Goal: Task Accomplishment & Management: Use online tool/utility

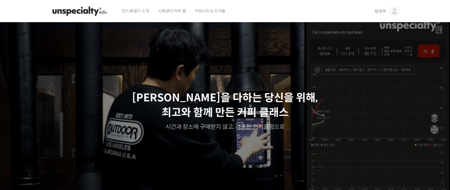
click at [382, 11] on span "임성주" at bounding box center [379, 11] width 11 height 5
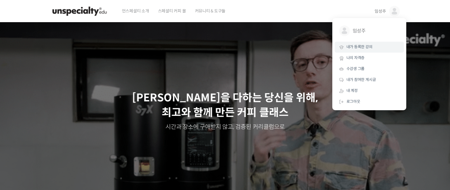
click at [363, 50] on link "내가 등록한 강의" at bounding box center [368, 47] width 69 height 11
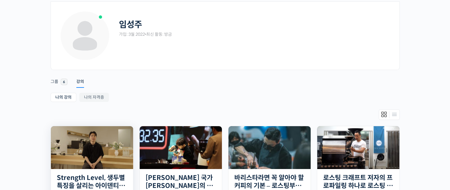
scroll to position [118, 0]
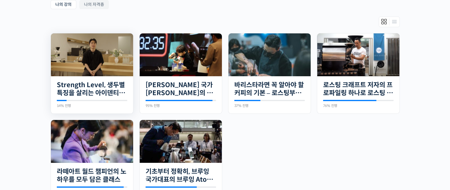
click at [105, 61] on img at bounding box center [92, 54] width 82 height 43
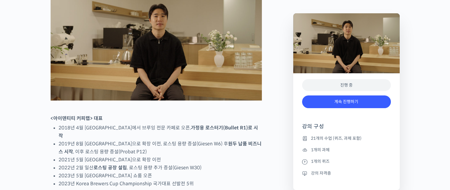
scroll to position [355, 0]
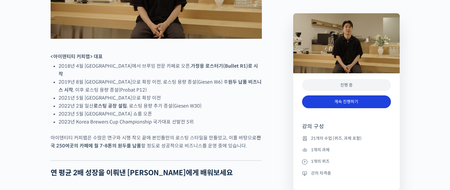
click at [364, 101] on link "계속 진행하기" at bounding box center [346, 101] width 89 height 13
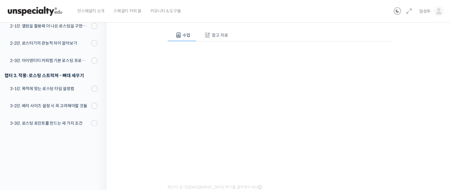
scroll to position [55, 0]
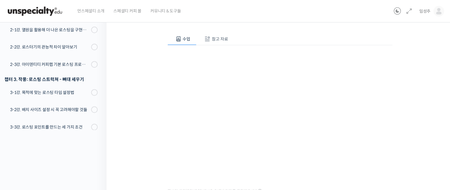
click at [227, 30] on div "수업 참고 자료 영상이 끊기[DEMOGRAPHIC_DATA]를 클릭해주세요 PPT 수업 자료 (클릭하시면 새 창에서 열립니다) 완료 처리하기" at bounding box center [279, 134] width 225 height 220
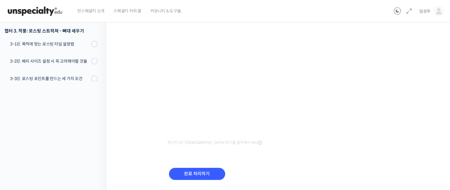
scroll to position [121, 0]
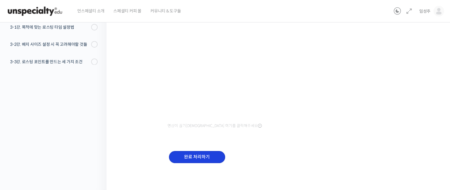
click at [205, 159] on input "완료 처리하기" at bounding box center [197, 157] width 56 height 12
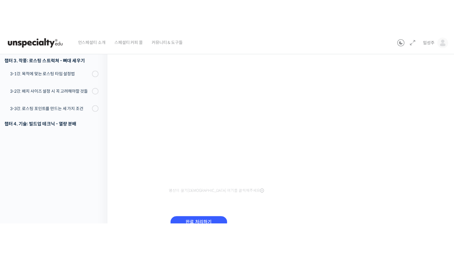
scroll to position [55, 0]
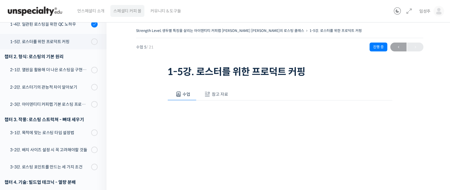
scroll to position [166, 0]
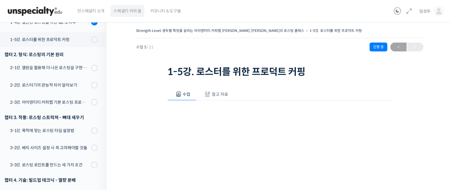
click at [123, 11] on span "스페셜티 커피 몰" at bounding box center [127, 11] width 28 height 22
